Goal: Task Accomplishment & Management: Use online tool/utility

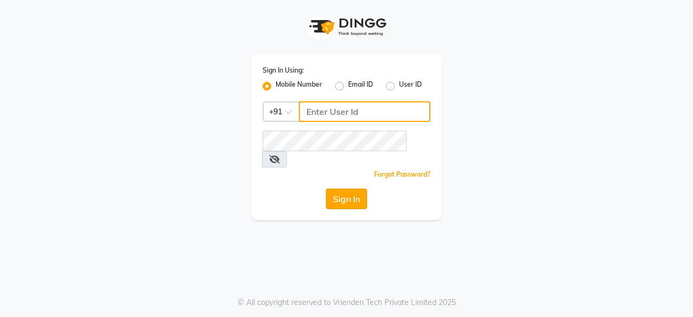
type input "8779795277"
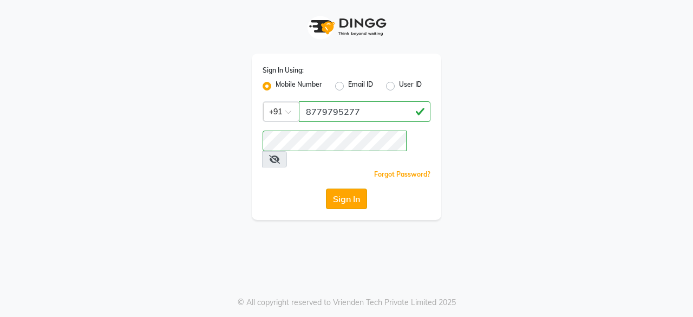
click at [346, 188] on button "Sign In" at bounding box center [346, 198] width 41 height 21
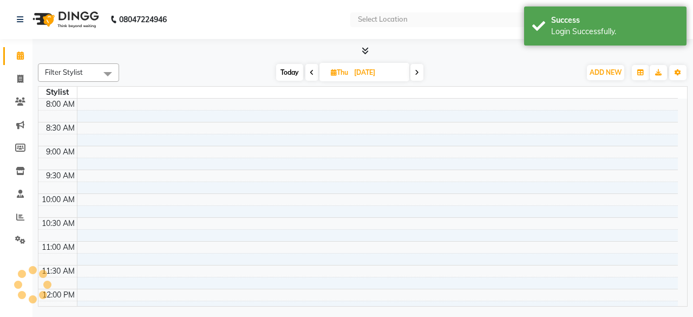
select select "en"
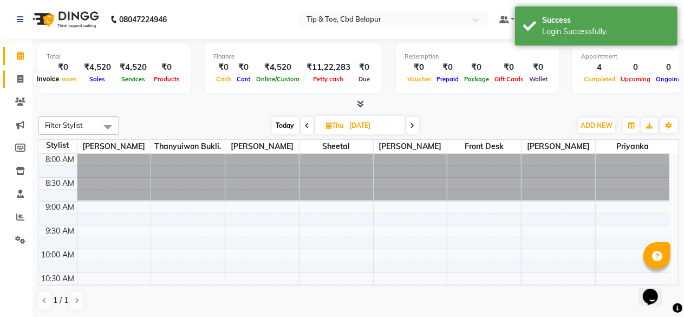
click at [19, 79] on icon at bounding box center [20, 79] width 6 height 8
select select "service"
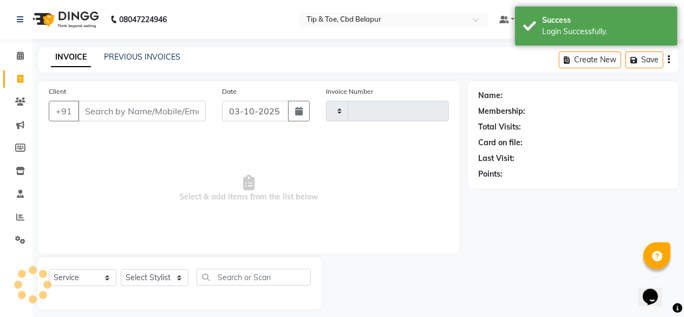
type input "0418"
select select "5812"
click at [116, 117] on input "Client" at bounding box center [142, 111] width 128 height 21
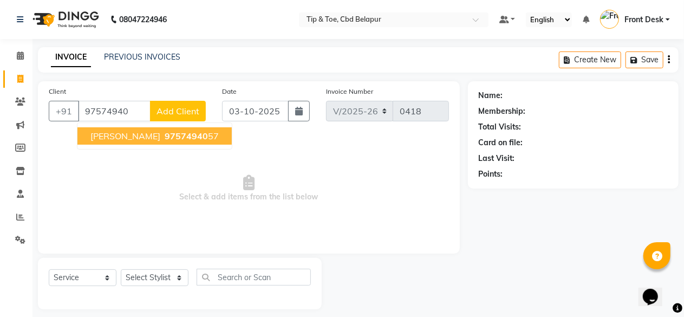
click at [165, 137] on span "97574940" at bounding box center [186, 136] width 43 height 11
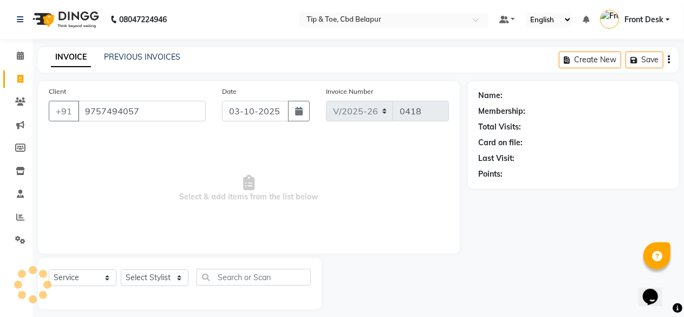
type input "9757494057"
select select "1: Object"
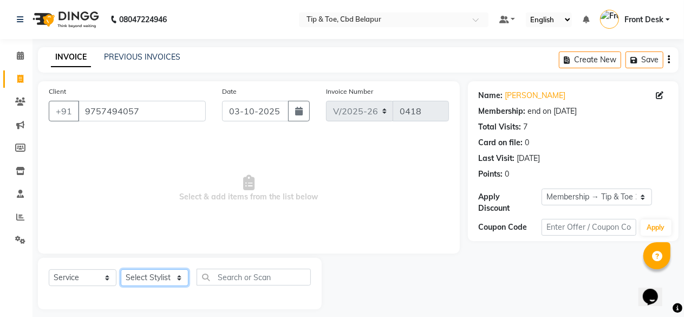
click at [156, 276] on select "Select Stylist Dhanashree Front Desk monish priyanka Sheetal Sheetal Sachdev Th…" at bounding box center [155, 277] width 68 height 17
select select "40378"
click at [121, 269] on select "Select Stylist Dhanashree Front Desk monish priyanka Sheetal Sheetal Sachdev Th…" at bounding box center [155, 277] width 68 height 17
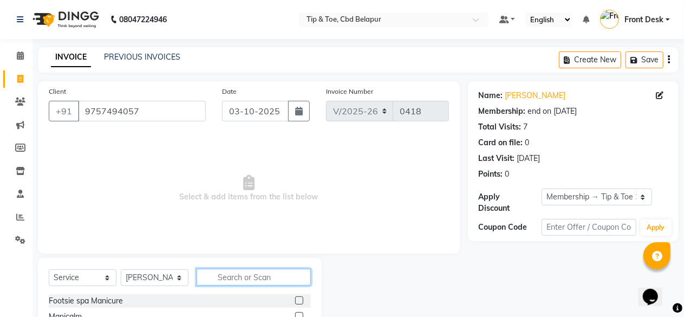
click at [256, 275] on input "text" at bounding box center [254, 277] width 114 height 17
type input "A"
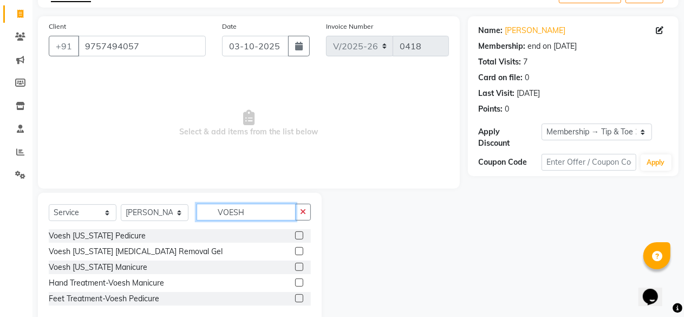
scroll to position [87, 0]
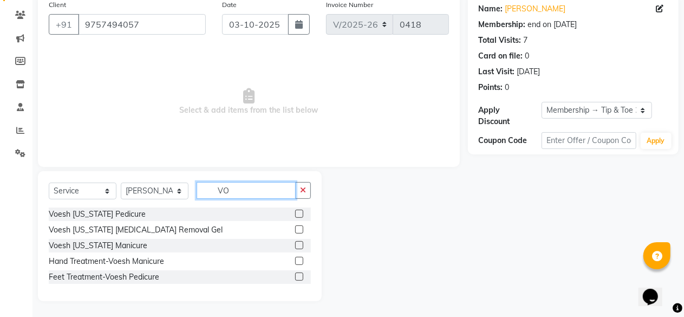
type input "V"
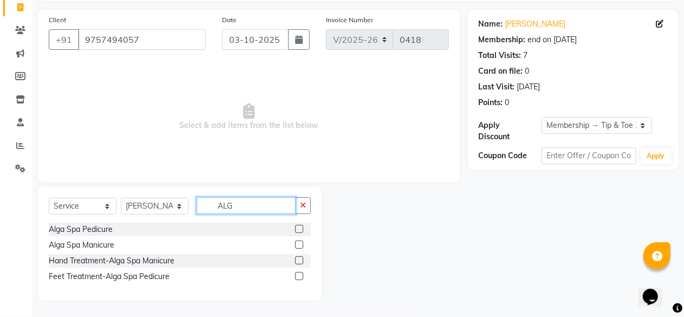
scroll to position [71, 0]
type input "ALGA"
click at [302, 227] on label at bounding box center [299, 229] width 8 height 8
click at [302, 227] on input "checkbox" at bounding box center [298, 229] width 7 height 7
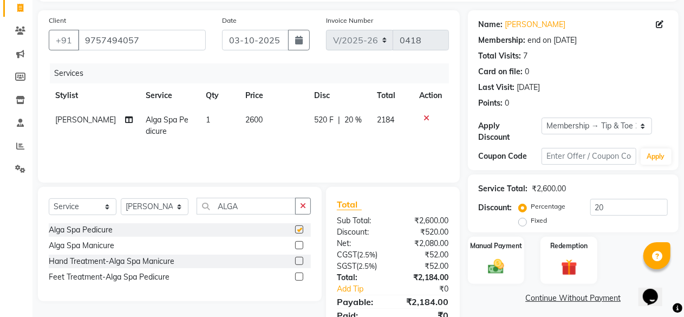
checkbox input "false"
click at [621, 211] on input "20" at bounding box center [628, 207] width 77 height 17
type input "2"
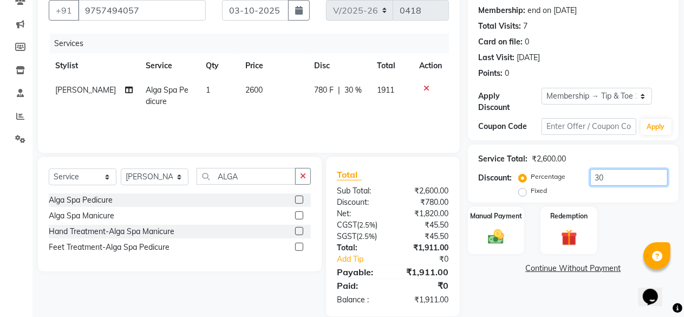
scroll to position [115, 0]
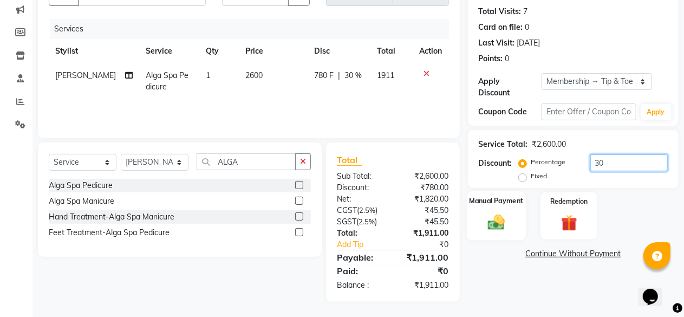
type input "30"
click at [484, 211] on div "Manual Payment" at bounding box center [496, 215] width 59 height 49
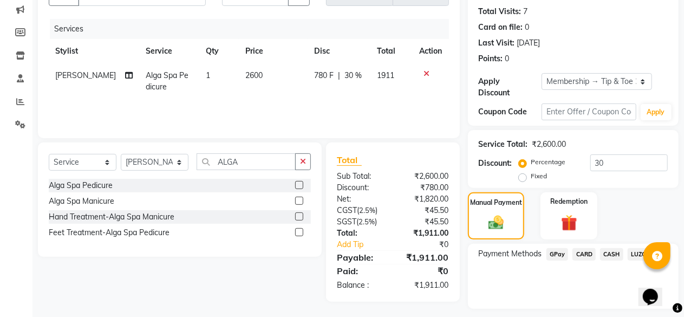
click at [558, 250] on span "GPay" at bounding box center [557, 254] width 22 height 12
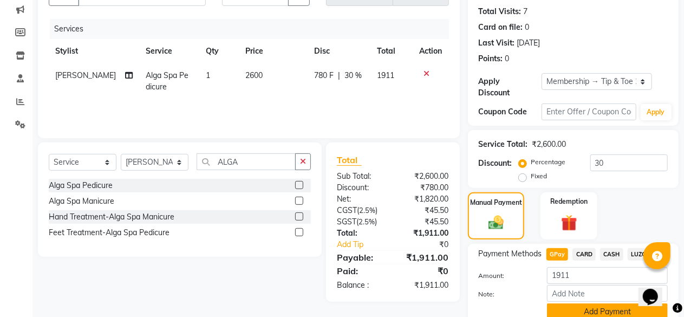
click at [599, 308] on button "Add Payment" at bounding box center [607, 311] width 121 height 17
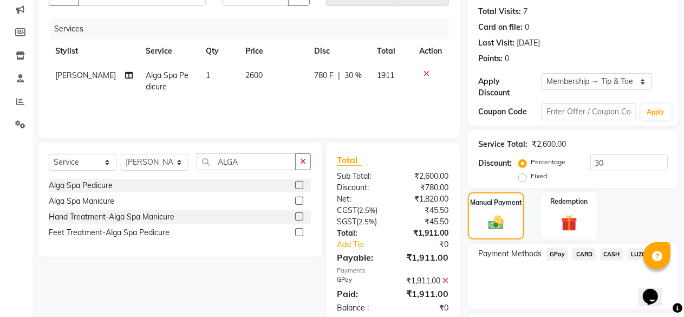
click at [559, 252] on span "GPay" at bounding box center [557, 254] width 22 height 12
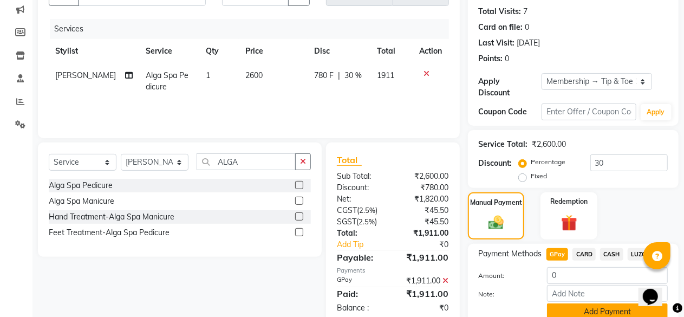
click at [599, 311] on button "Add Payment" at bounding box center [607, 311] width 121 height 17
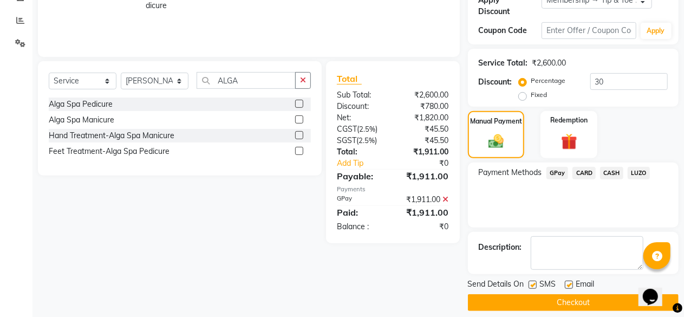
scroll to position [206, 0]
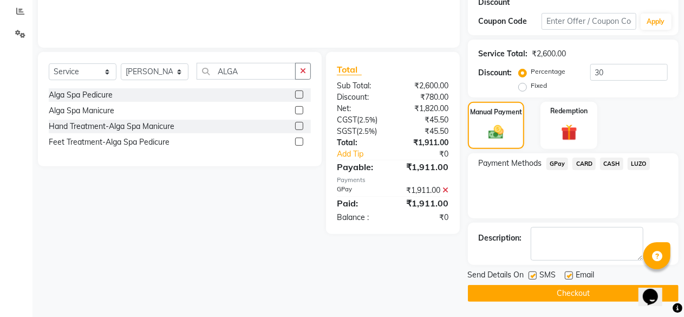
click at [582, 290] on button "Checkout" at bounding box center [573, 293] width 211 height 17
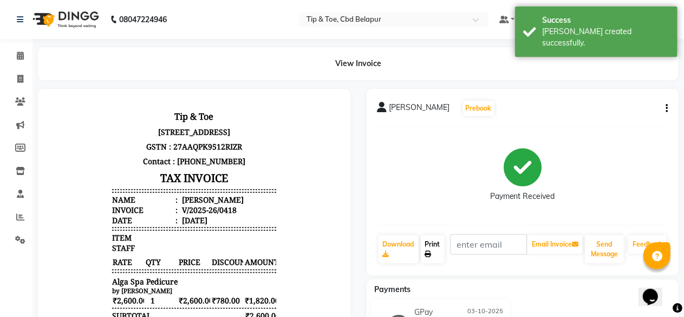
click at [431, 246] on link "Print" at bounding box center [433, 249] width 24 height 28
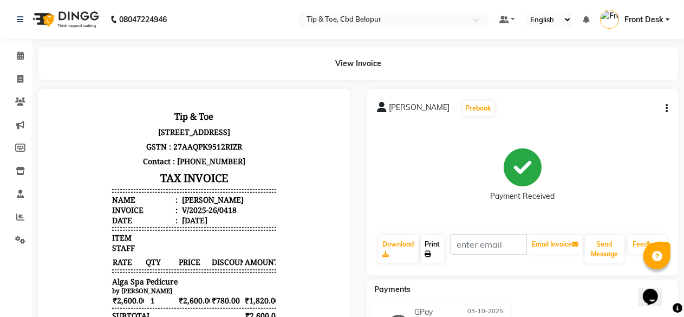
click at [433, 241] on link "Print" at bounding box center [433, 249] width 24 height 28
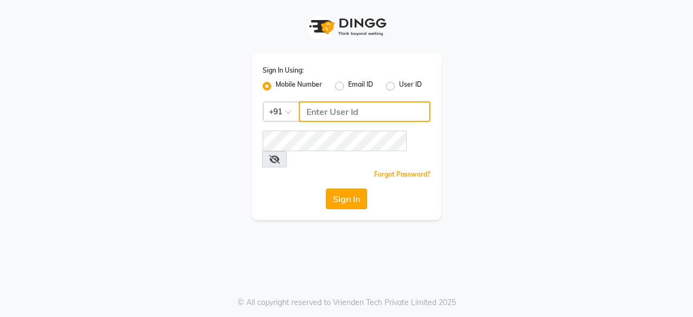
type input "8779795277"
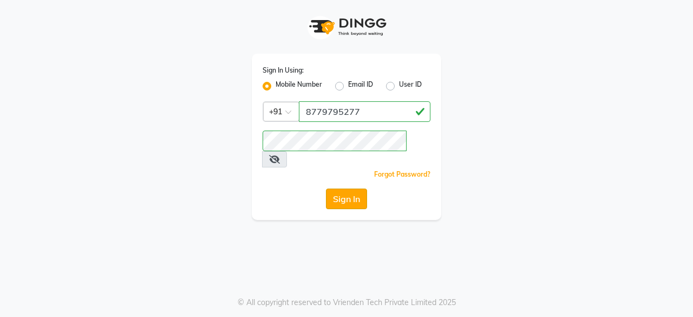
click at [339, 188] on button "Sign In" at bounding box center [346, 198] width 41 height 21
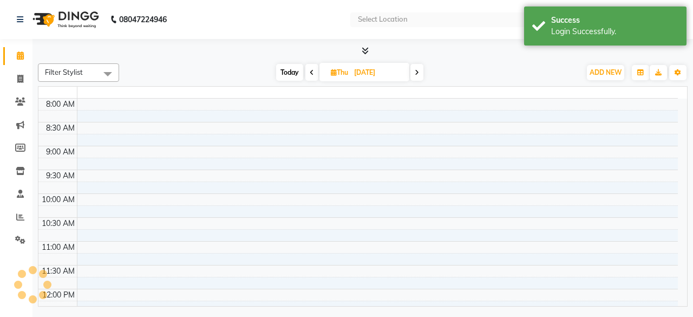
select select "en"
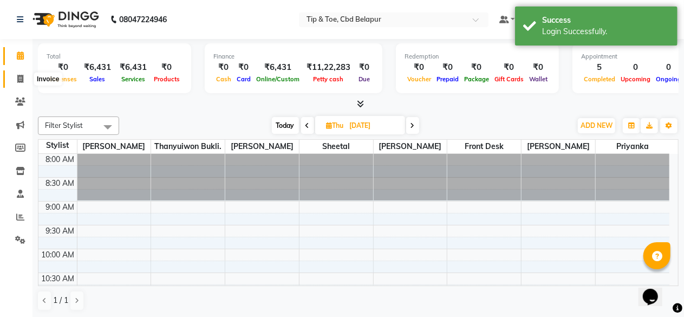
click at [20, 79] on icon at bounding box center [20, 79] width 6 height 8
select select "service"
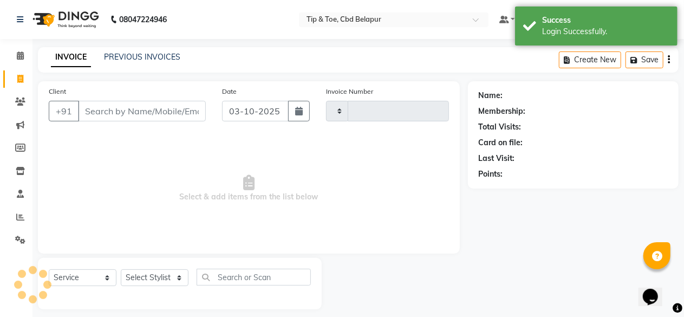
type input "0419"
select select "5812"
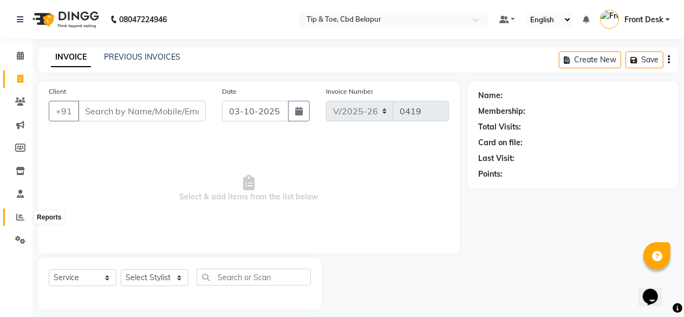
click at [17, 220] on icon at bounding box center [20, 217] width 8 height 8
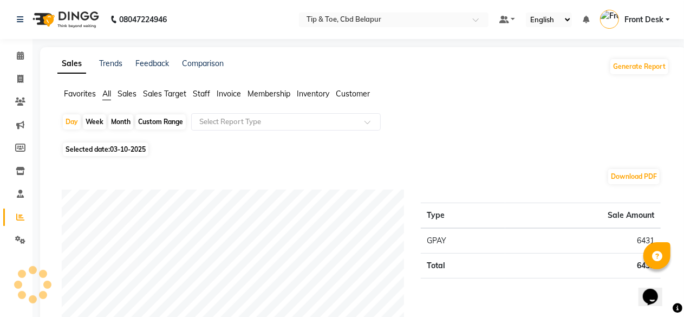
click at [105, 90] on span "All" at bounding box center [106, 94] width 9 height 10
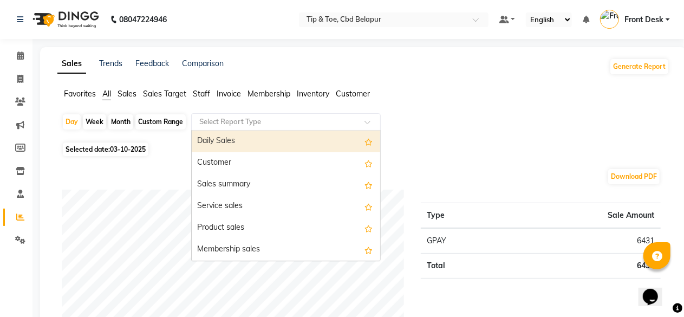
click at [213, 119] on input "text" at bounding box center [275, 121] width 156 height 11
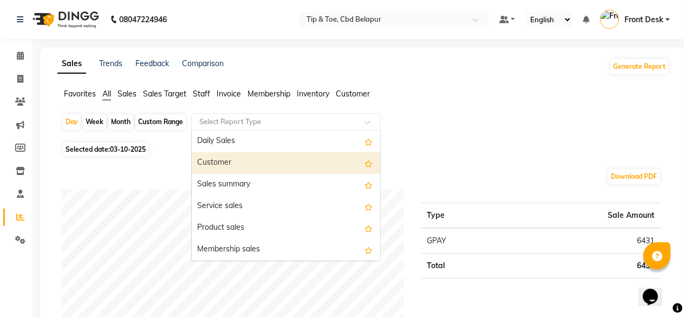
click at [212, 160] on div "Customer" at bounding box center [286, 163] width 188 height 22
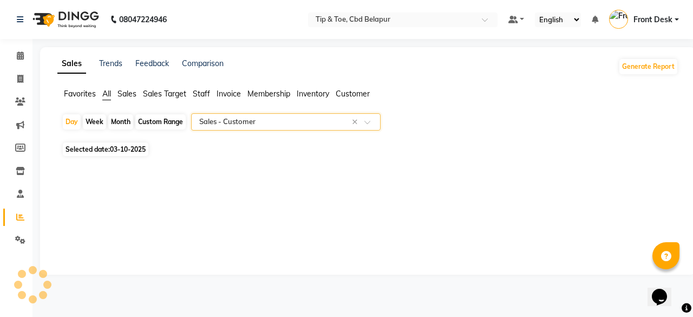
select select "full_report"
select select "pdf"
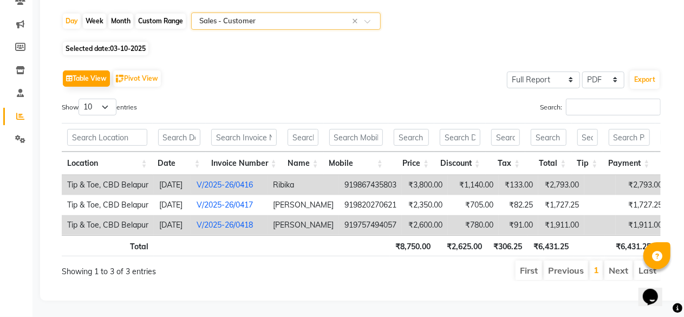
scroll to position [116, 0]
